Goal: Register for event/course

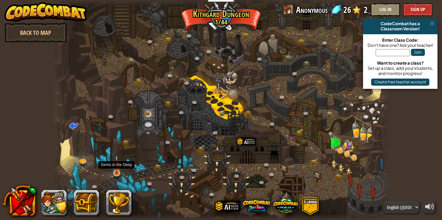
click at [115, 172] on img at bounding box center [117, 164] width 8 height 19
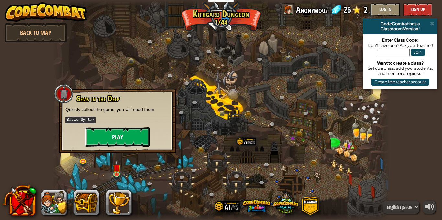
click at [130, 141] on button "Play" at bounding box center [117, 136] width 65 height 19
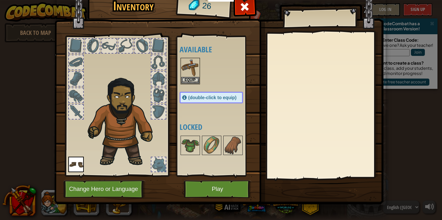
click at [403, 54] on div "Inventory 26 Available Equip Equip (double-click to equip) Locked Equip Unequip…" at bounding box center [221, 110] width 442 height 220
click at [248, 8] on span at bounding box center [244, 7] width 10 height 10
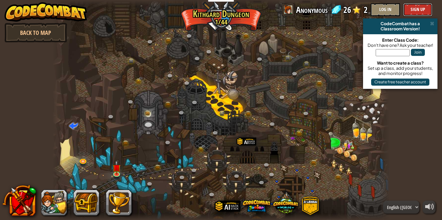
click at [409, 7] on button "Sign Up" at bounding box center [417, 9] width 29 height 13
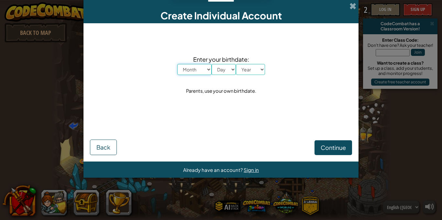
click at [197, 67] on select "Month January February March April May June July August September October Novem…" at bounding box center [194, 69] width 34 height 11
select select "1"
click at [177, 64] on select "Month January February March April May June July August September October Novem…" at bounding box center [194, 69] width 34 height 11
click at [221, 69] on select "Day 1 2 3 4 5 6 7 8 9 10 11 12 13 14 15 16 17 18 19 20 21 22 23 24 25 26 27 28 …" at bounding box center [224, 69] width 24 height 11
select select "27"
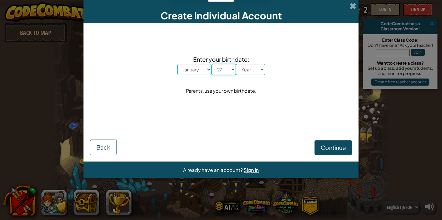
click at [212, 64] on select "Day 1 2 3 4 5 6 7 8 9 10 11 12 13 14 15 16 17 18 19 20 21 22 23 24 25 26 27 28 …" at bounding box center [224, 69] width 24 height 11
click at [247, 67] on select "Year [DATE] 2024 2023 2022 2021 2020 2019 2018 2017 2016 2015 2014 2013 2012 20…" at bounding box center [250, 69] width 29 height 11
select select "2008"
click at [236, 64] on select "Year [DATE] 2024 2023 2022 2021 2020 2019 2018 2017 2016 2015 2014 2013 2012 20…" at bounding box center [250, 69] width 29 height 11
click at [333, 153] on button "Continue" at bounding box center [333, 147] width 38 height 15
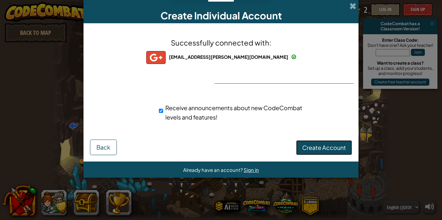
click at [323, 141] on button "Create Account" at bounding box center [324, 147] width 56 height 15
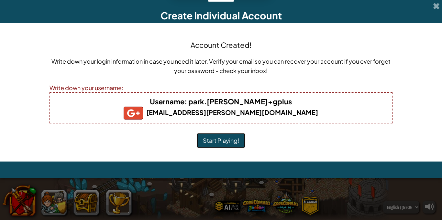
click at [226, 143] on button "Start Playing!" at bounding box center [221, 140] width 49 height 15
